Goal: Information Seeking & Learning: Learn about a topic

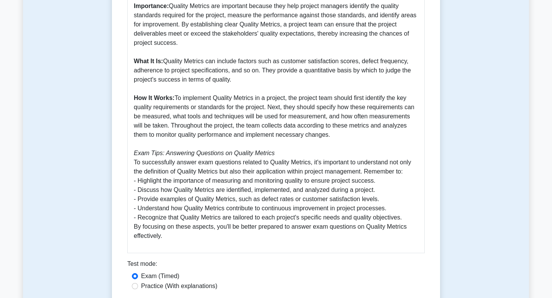
scroll to position [251, 0]
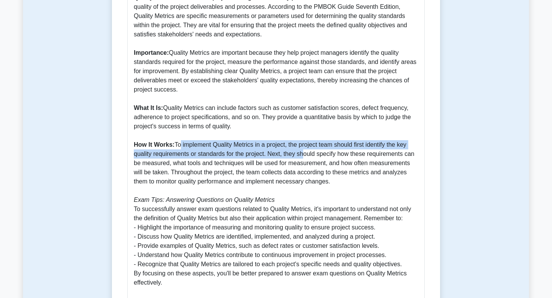
drag, startPoint x: 183, startPoint y: 142, endPoint x: 302, endPoint y: 155, distance: 119.6
click at [302, 155] on p "Quality Metrics are crucial in project management as they provide a means to me…" at bounding box center [276, 140] width 285 height 295
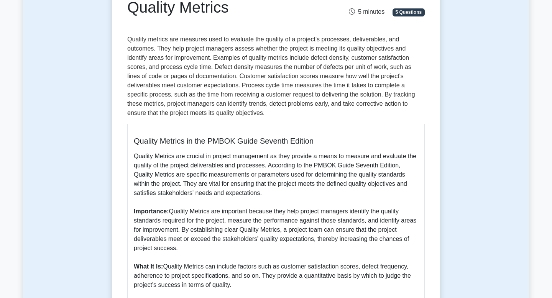
scroll to position [110, 0]
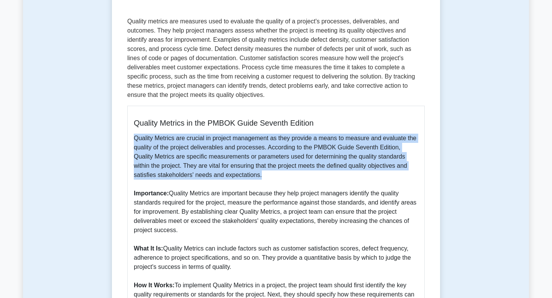
drag, startPoint x: 135, startPoint y: 138, endPoint x: 254, endPoint y: 174, distance: 124.5
click at [254, 174] on p "Quality Metrics are crucial in project management as they provide a means to me…" at bounding box center [276, 281] width 285 height 295
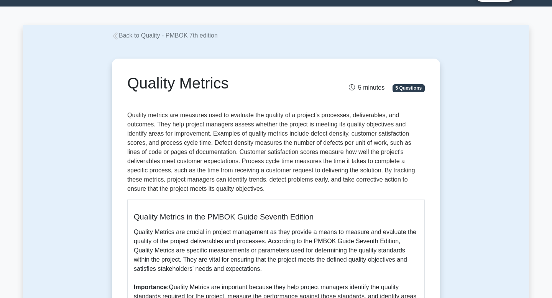
scroll to position [67, 0]
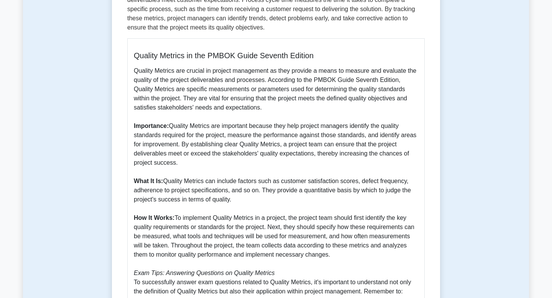
scroll to position [0, 0]
